Goal: Find specific page/section: Find specific page/section

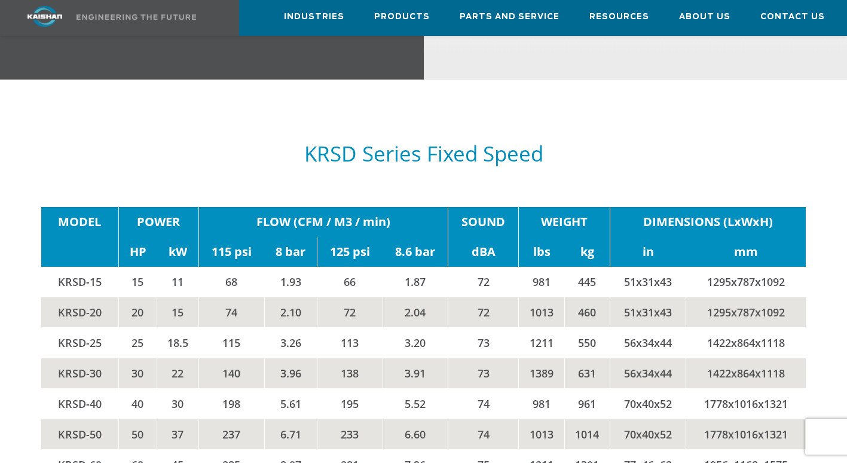
scroll to position [1722, 0]
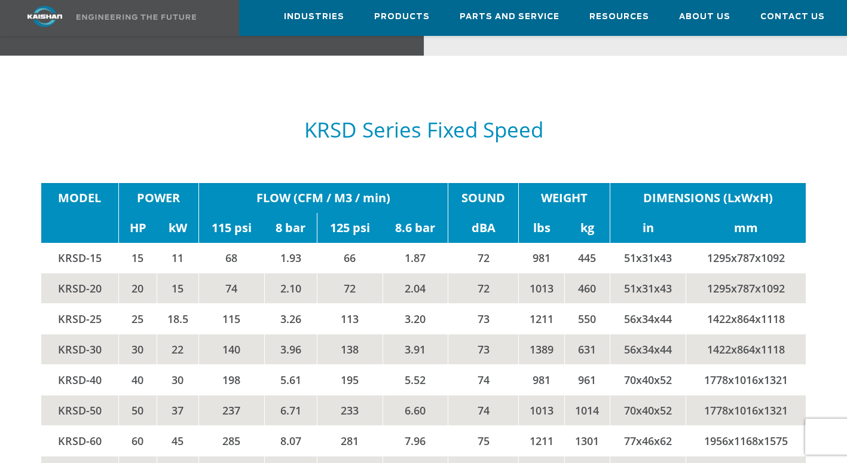
click at [51, 303] on td "KRSD-25" at bounding box center [80, 318] width 78 height 30
click at [69, 303] on td "KRSD-25" at bounding box center [80, 318] width 78 height 30
click at [526, 17] on span "Parts and Service" at bounding box center [510, 18] width 100 height 16
